Goal: Task Accomplishment & Management: Use online tool/utility

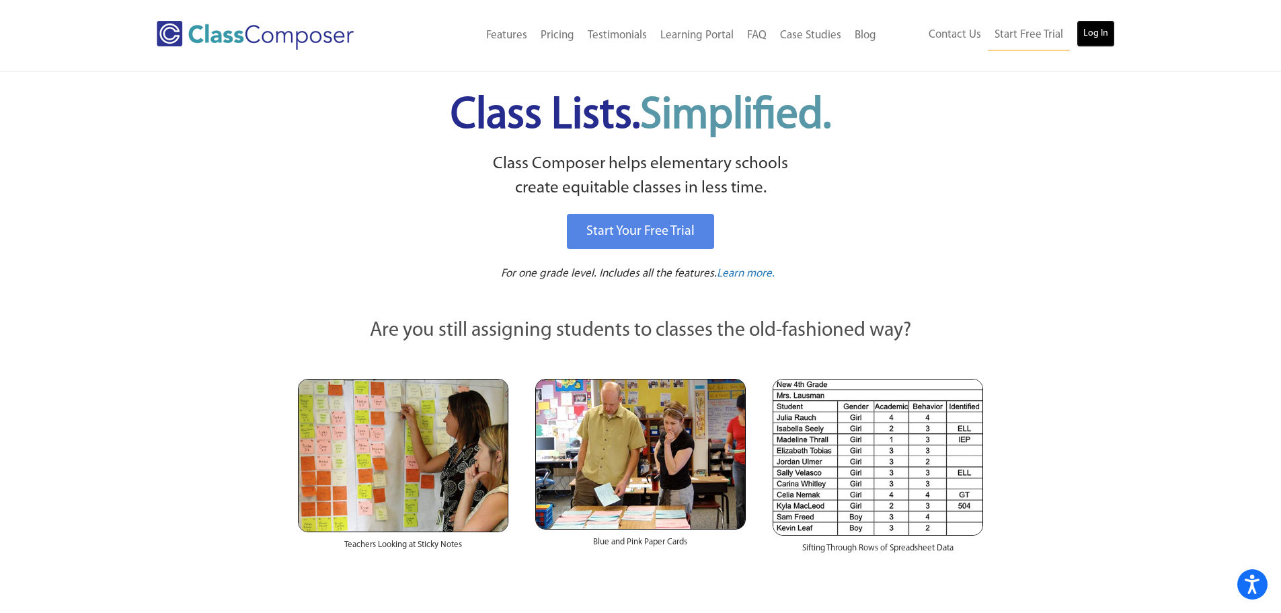
click at [1100, 35] on link "Log In" at bounding box center [1096, 33] width 38 height 27
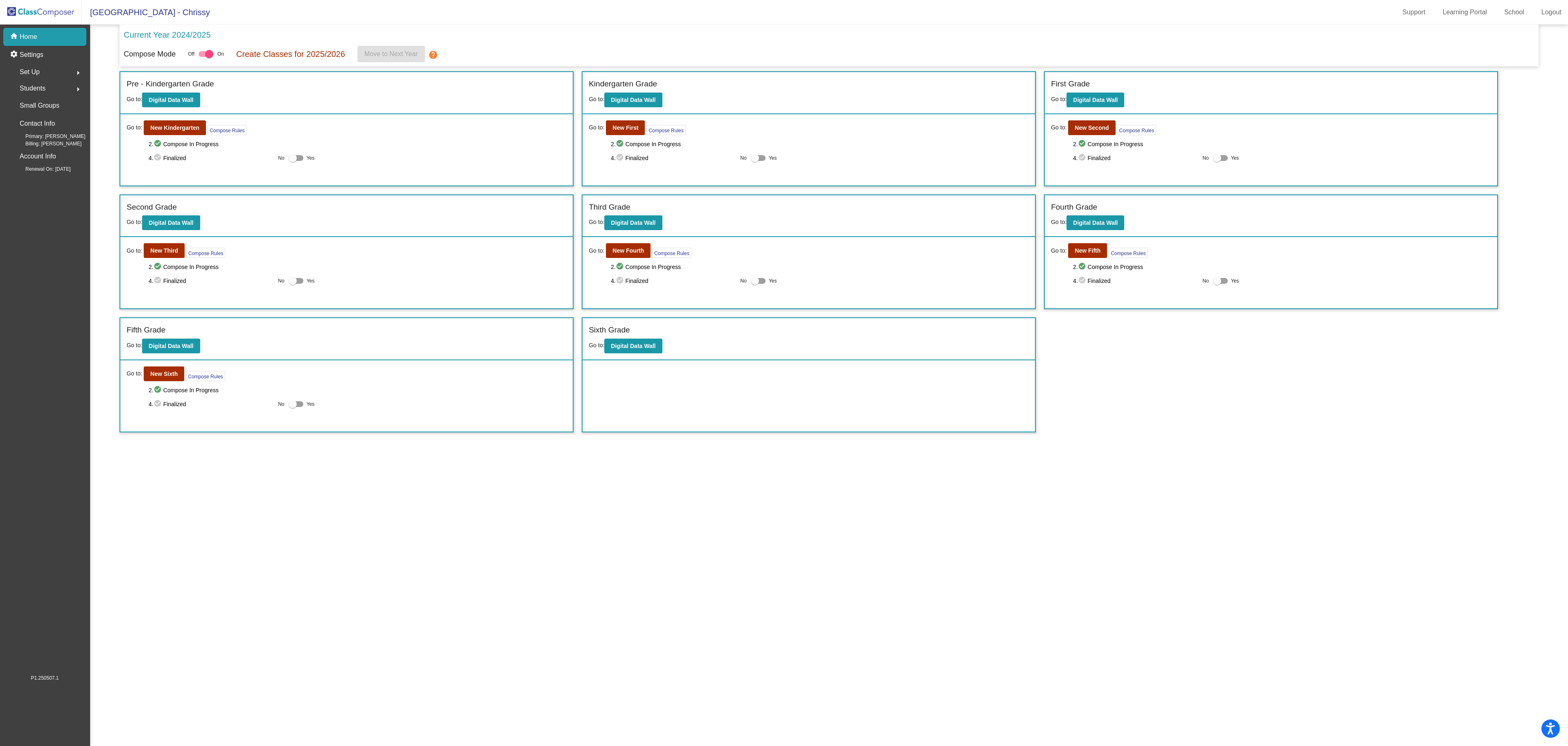
click at [1042, 512] on mat-sidenav-content "Current Year 2024/2025 Compose Mode Off On Create Classes for 2025/2026 Move to…" at bounding box center [829, 385] width 1478 height 722
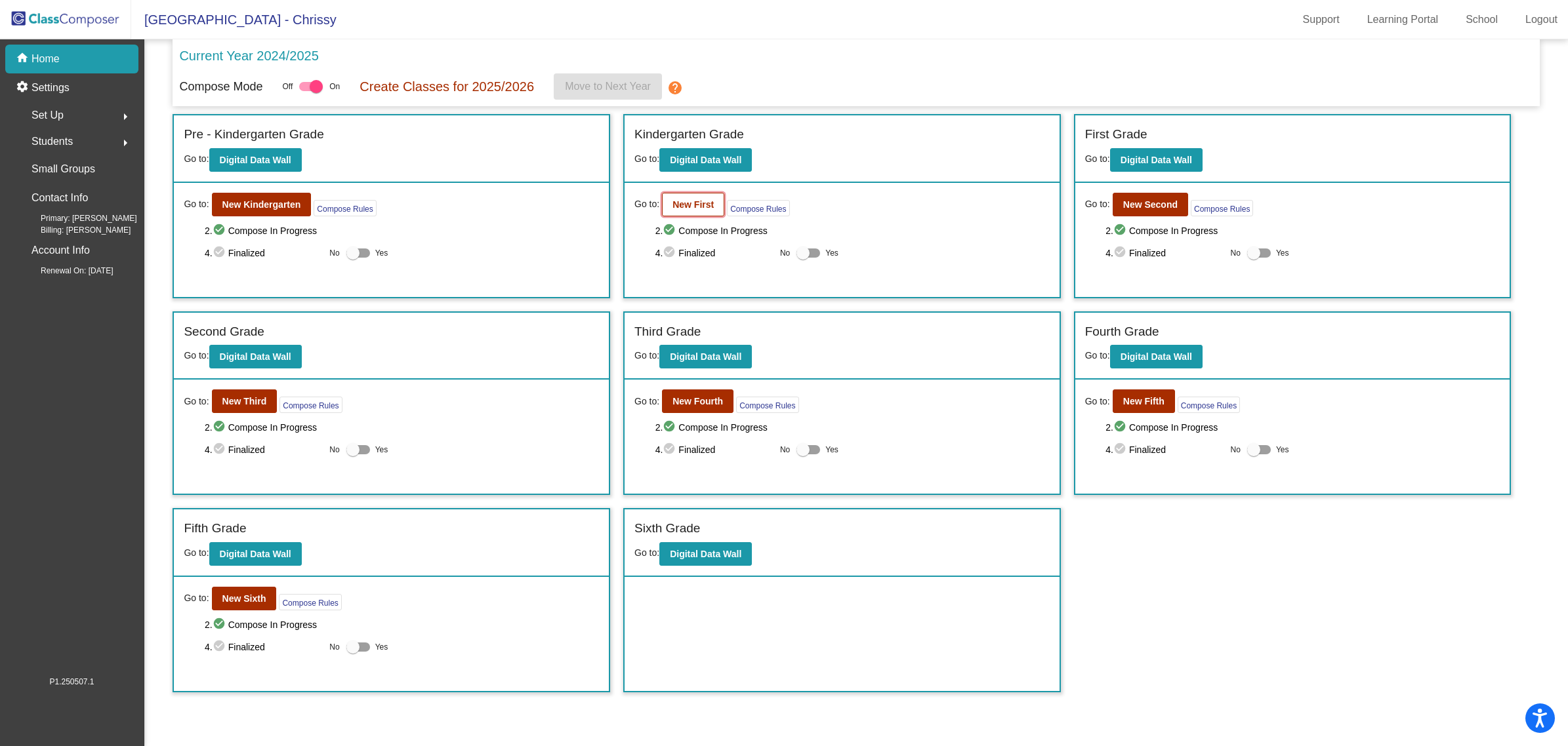
click at [713, 195] on button "New First" at bounding box center [694, 205] width 62 height 23
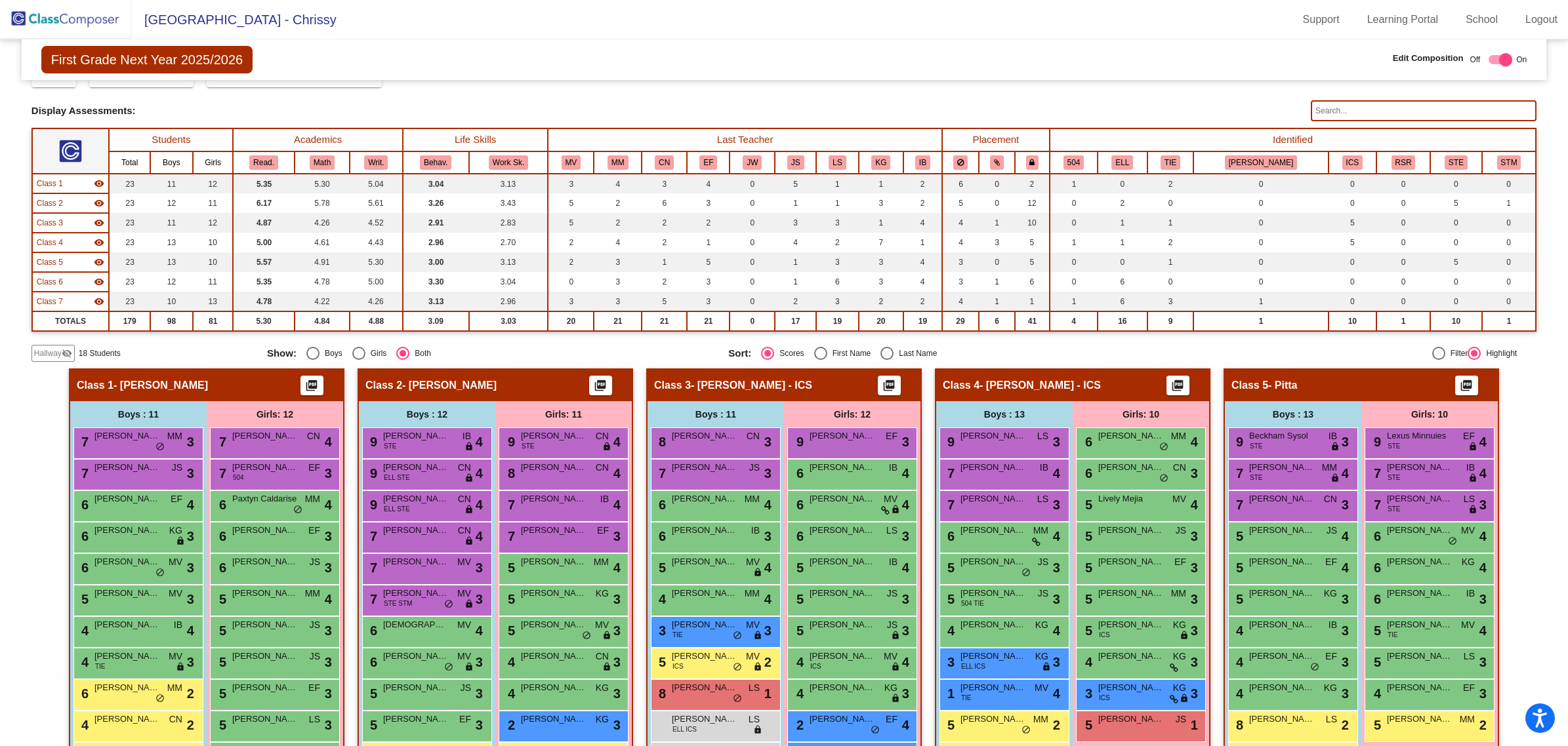
scroll to position [82, 0]
